Goal: Learn about a topic

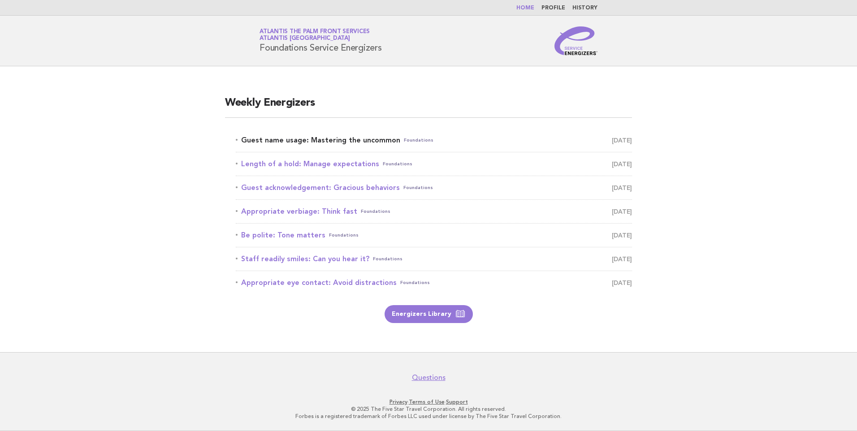
click at [334, 142] on link "Guest name usage: Mastering the uncommon Foundations September 16" at bounding box center [434, 140] width 396 height 13
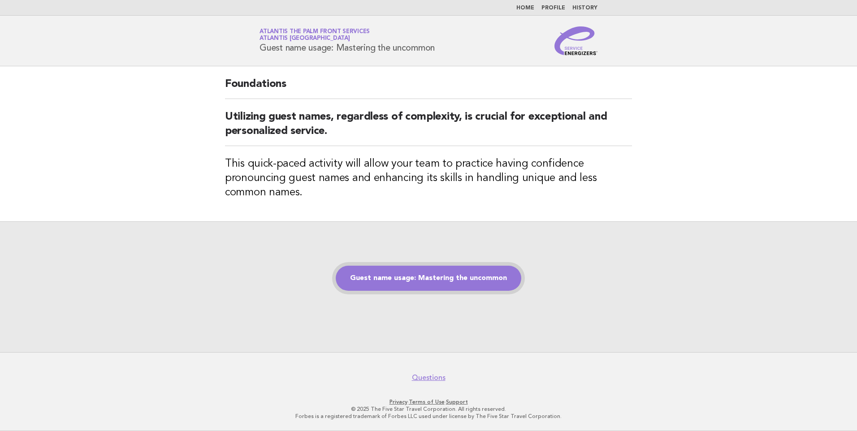
click at [413, 277] on link "Guest name usage: Mastering the uncommon" at bounding box center [429, 278] width 186 height 25
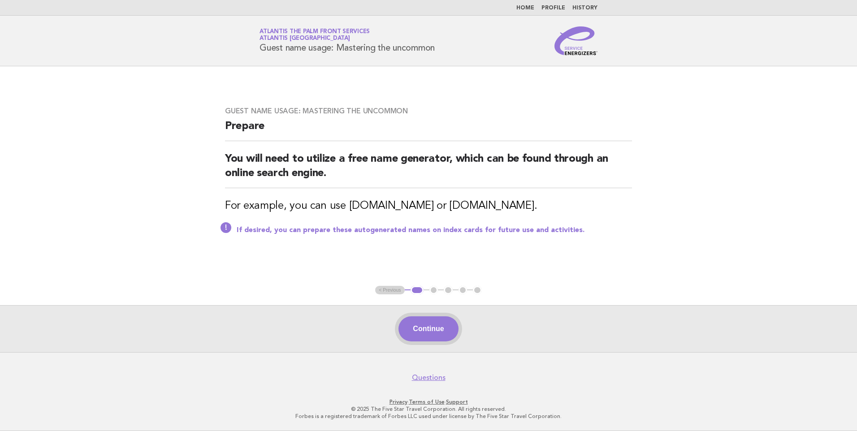
click at [419, 321] on button "Continue" at bounding box center [428, 328] width 60 height 25
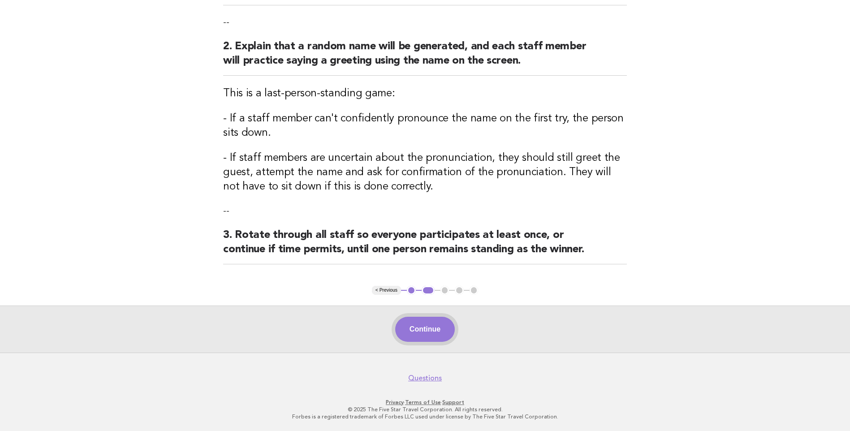
click at [432, 327] on button "Continue" at bounding box center [425, 329] width 60 height 25
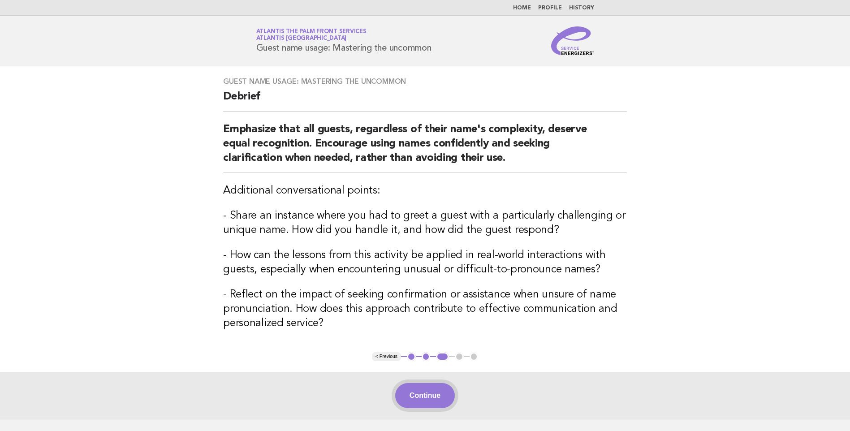
click at [431, 400] on button "Continue" at bounding box center [425, 395] width 60 height 25
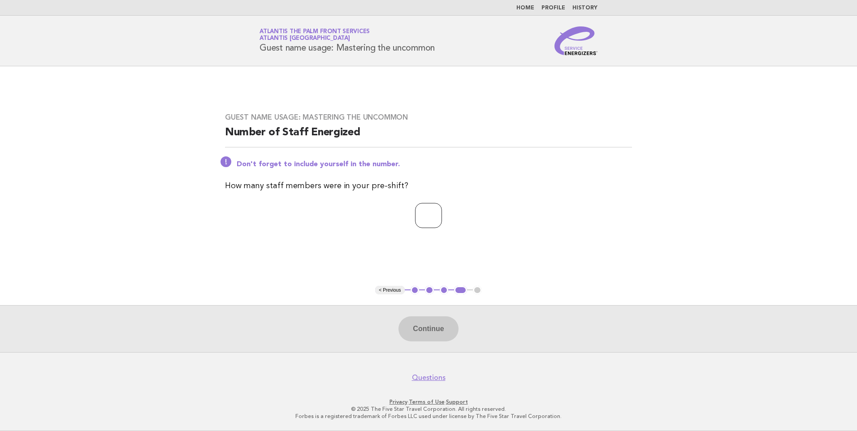
click at [428, 220] on input "number" at bounding box center [428, 215] width 27 height 25
type input "*"
click at [437, 326] on button "Continue" at bounding box center [428, 328] width 60 height 25
